Goal: Information Seeking & Learning: Learn about a topic

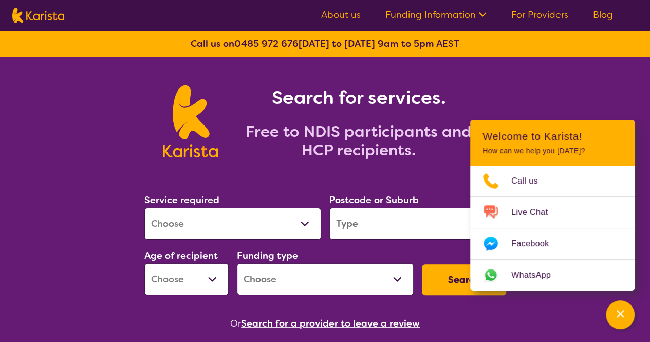
click at [462, 13] on link "Funding Information" at bounding box center [435, 15] width 101 height 12
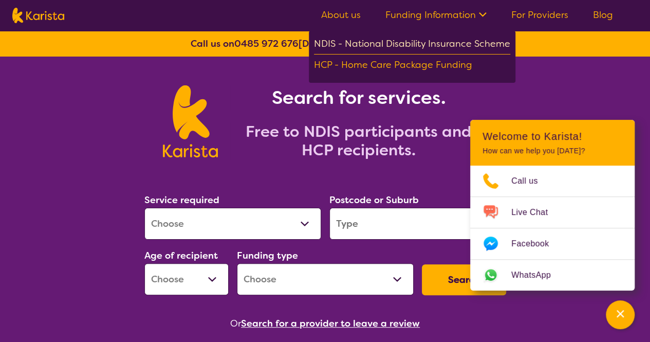
click at [427, 41] on div "NDIS - National Disability Insurance Scheme" at bounding box center [412, 45] width 196 height 18
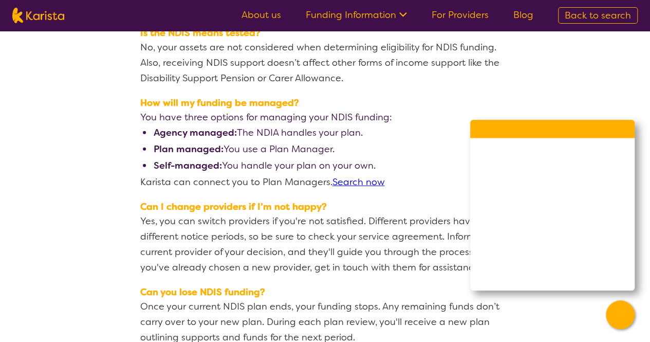
scroll to position [1404, 0]
click at [460, 10] on link "For Providers" at bounding box center [459, 15] width 57 height 12
click at [13, 1] on nav "About us Funding Information NDIS - National Disability Insurance Scheme HCP - …" at bounding box center [325, 15] width 650 height 31
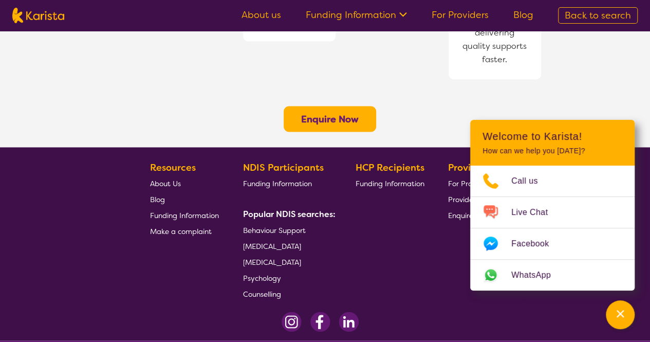
scroll to position [898, 0]
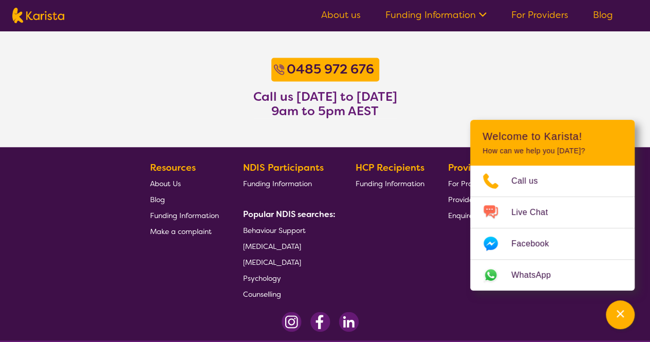
scroll to position [883, 0]
